Goal: Participate in discussion: Engage in conversation with other users on a specific topic

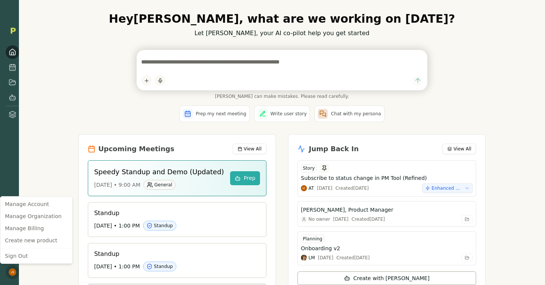
click at [45, 270] on html "Hey Jake , what are we working on today? Let Smith, your AI co-pilot help you g…" at bounding box center [272, 142] width 545 height 285
click at [13, 70] on html "Hey Jake , what are we working on today? Let Smith, your AI co-pilot help you g…" at bounding box center [272, 142] width 545 height 285
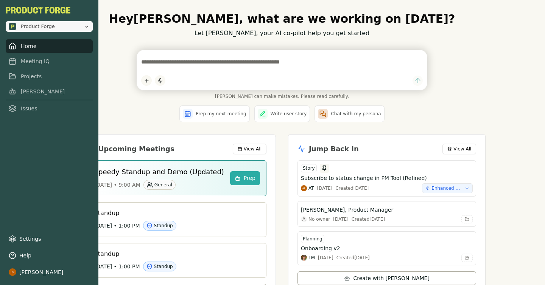
click at [56, 29] on span "Product Forge" at bounding box center [45, 27] width 72 height 8
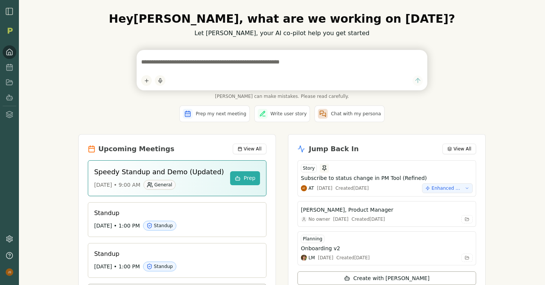
click at [10, 10] on img "button" at bounding box center [9, 11] width 9 height 9
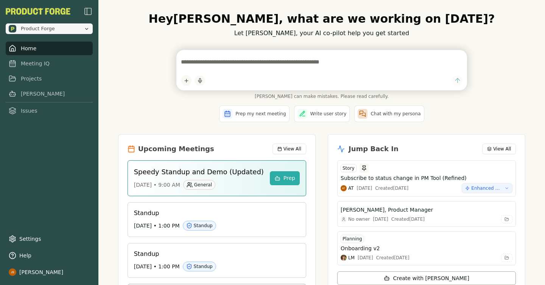
click at [26, 31] on span "Product Forge" at bounding box center [38, 28] width 34 height 7
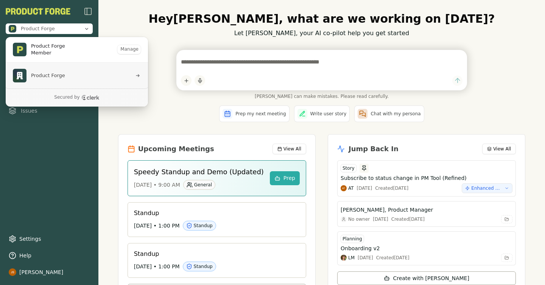
click at [39, 76] on span "Product Forge" at bounding box center [48, 75] width 34 height 7
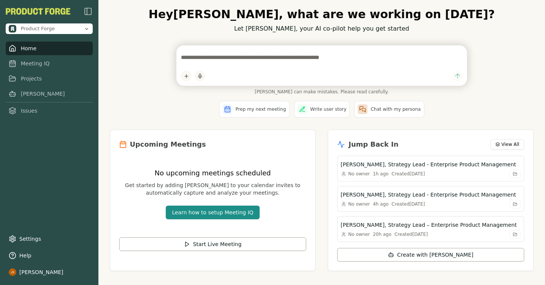
scroll to position [14, 0]
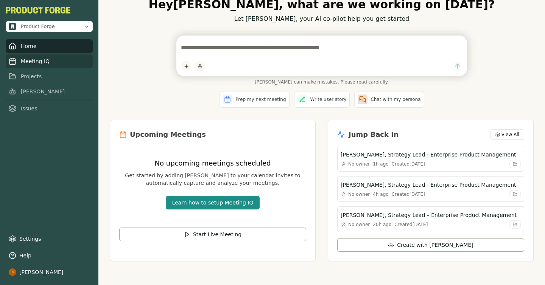
click at [33, 63] on link "Meeting IQ" at bounding box center [49, 62] width 87 height 14
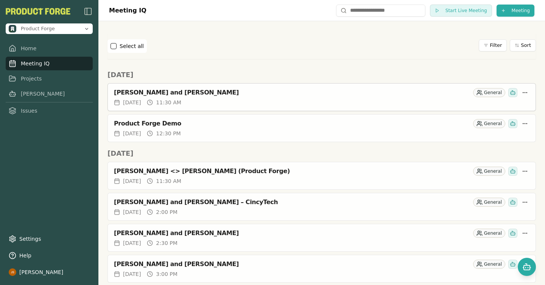
click at [295, 99] on div "[DATE] 11:30 AM" at bounding box center [322, 103] width 416 height 8
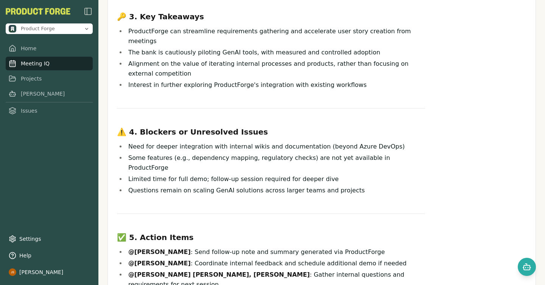
scroll to position [369, 0]
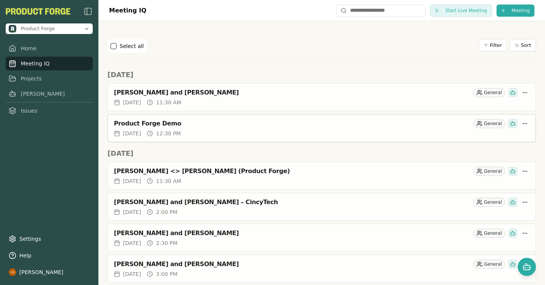
click at [245, 128] on div "Product Forge Demo General" at bounding box center [322, 123] width 416 height 9
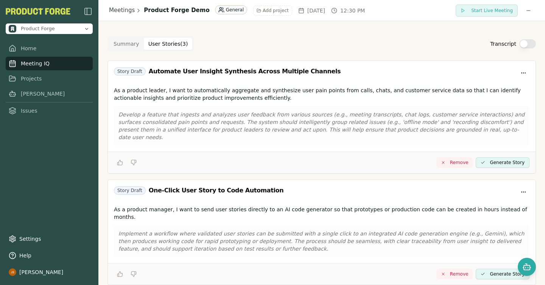
click at [165, 44] on Story "User Stories ( 3 )" at bounding box center [168, 44] width 49 height 12
click at [131, 44] on button "Summary" at bounding box center [126, 44] width 35 height 12
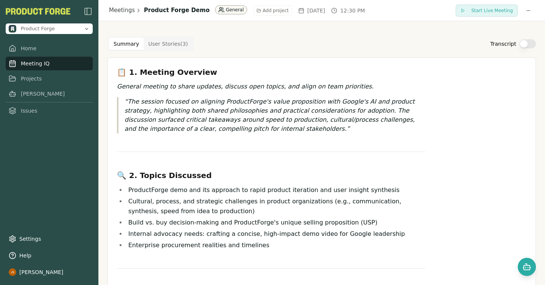
click at [225, 10] on html "Product Forge Home Meeting IQ Projects [PERSON_NAME] Issues Settings Help [PERS…" at bounding box center [272, 142] width 545 height 285
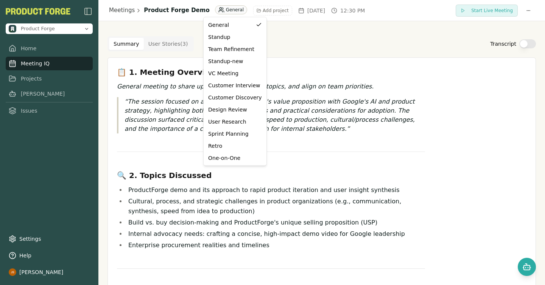
click at [395, 51] on html "Product Forge Home Meeting IQ Projects [PERSON_NAME] Issues Settings Help [PERS…" at bounding box center [272, 142] width 545 height 285
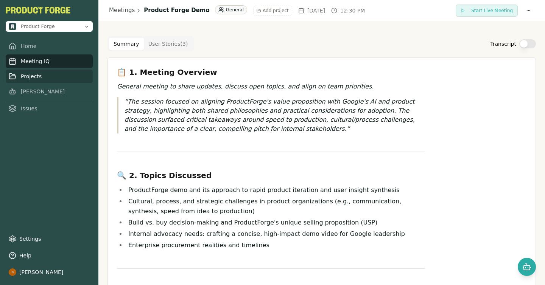
click at [34, 80] on link "Projects" at bounding box center [49, 77] width 87 height 14
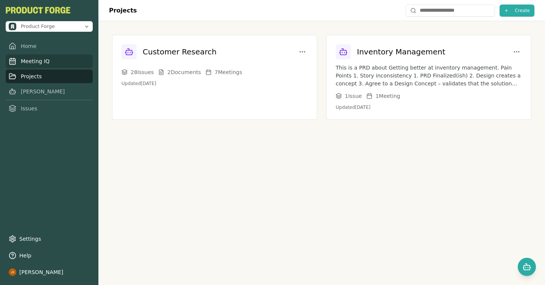
click at [38, 64] on link "Meeting IQ" at bounding box center [49, 62] width 87 height 14
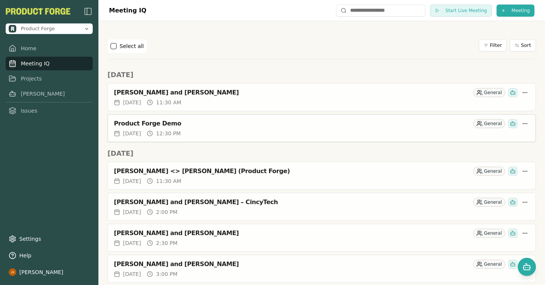
click at [305, 129] on div "Product Forge Demo General" at bounding box center [322, 122] width 428 height 15
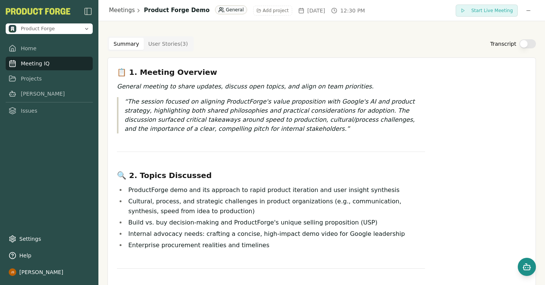
click at [527, 273] on button "Open chat" at bounding box center [527, 267] width 18 height 18
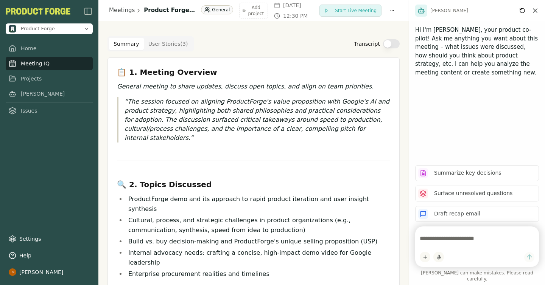
click at [477, 245] on textarea at bounding box center [477, 238] width 115 height 15
click at [117, 10] on link "Meetings" at bounding box center [122, 10] width 26 height 9
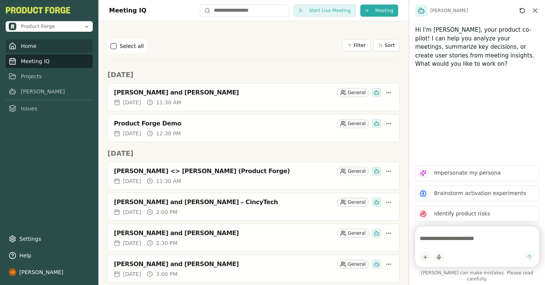
click at [30, 44] on link "Home" at bounding box center [49, 46] width 87 height 14
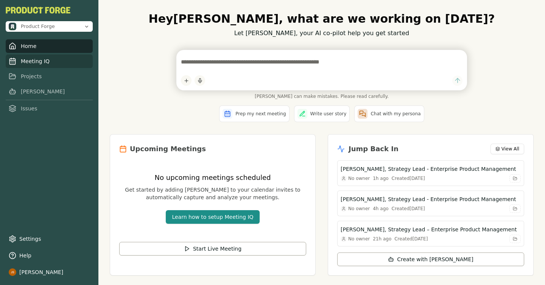
click at [38, 62] on link "Meeting IQ" at bounding box center [49, 62] width 87 height 14
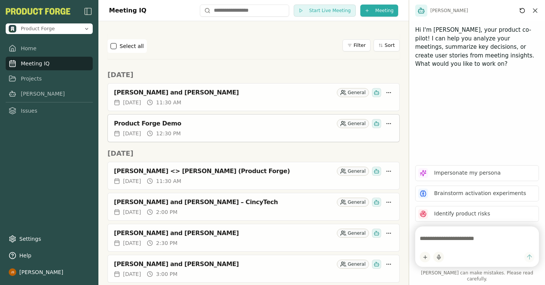
click at [242, 128] on div "Product Forge Demo General" at bounding box center [253, 123] width 279 height 9
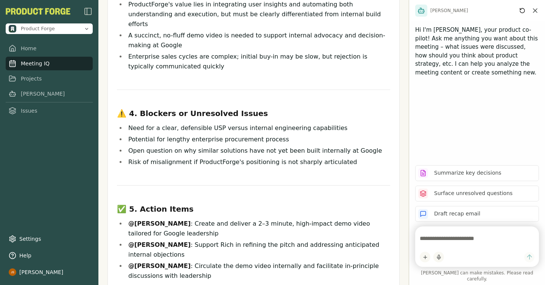
scroll to position [353, 0]
click at [487, 246] on textarea at bounding box center [477, 238] width 115 height 15
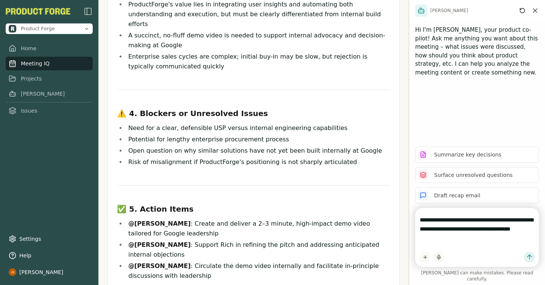
type textarea "**********"
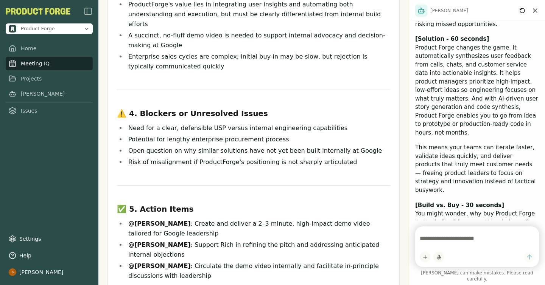
scroll to position [739, 0]
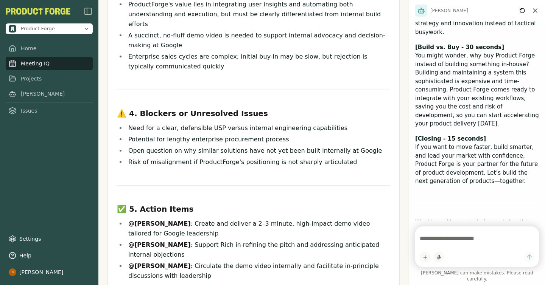
click at [480, 246] on textarea at bounding box center [477, 238] width 115 height 15
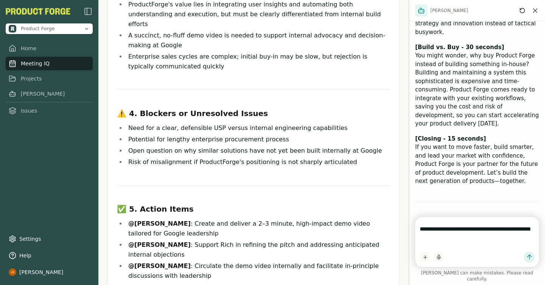
type textarea "**********"
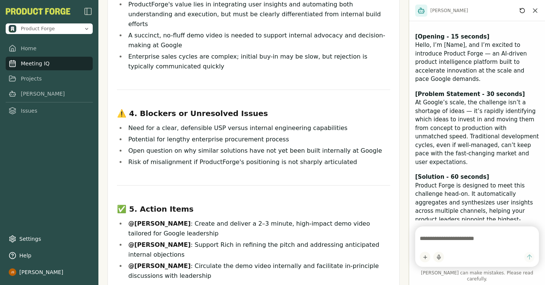
scroll to position [1064, 0]
click at [535, 10] on icon "Close chat" at bounding box center [535, 11] width 4 height 4
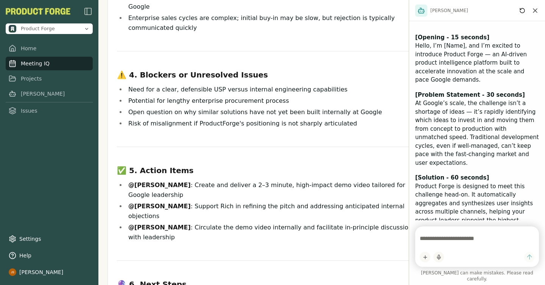
scroll to position [344, 0]
